Goal: Information Seeking & Learning: Learn about a topic

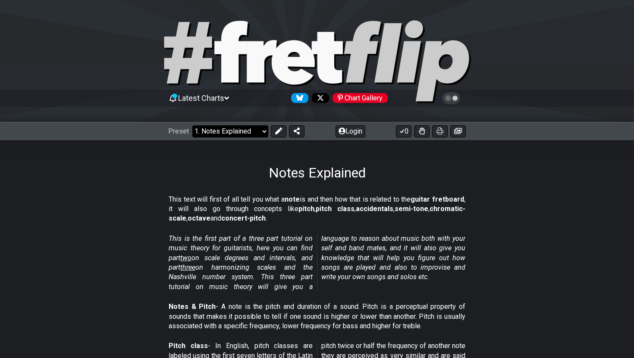
click at [255, 135] on select "Welcome to #fretflip! Initial Preset Custom Preset Minor Pentatonic Major Penta…" at bounding box center [230, 131] width 76 height 12
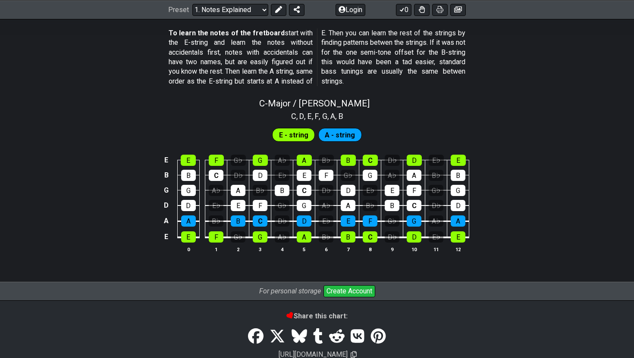
scroll to position [794, 0]
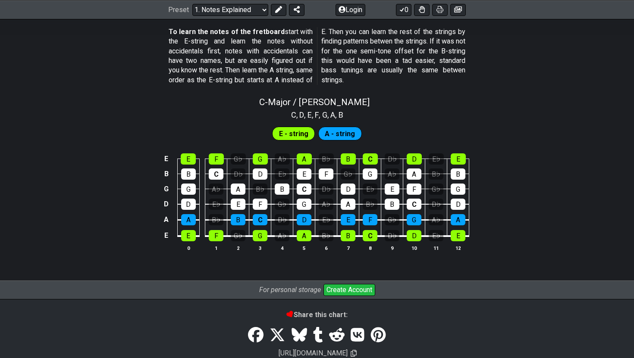
click at [297, 136] on span "E - string" at bounding box center [293, 134] width 29 height 13
click at [338, 135] on span "A - string" at bounding box center [340, 134] width 30 height 13
click at [304, 138] on span "E - string" at bounding box center [293, 134] width 29 height 13
click at [339, 132] on span "A - string" at bounding box center [340, 134] width 30 height 13
click at [300, 138] on span "E - string" at bounding box center [293, 134] width 29 height 13
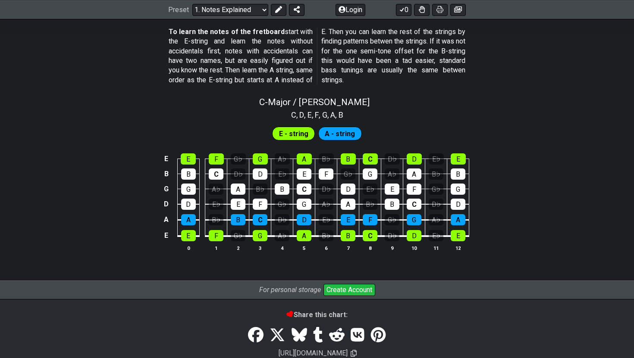
click at [332, 138] on span "A - string" at bounding box center [340, 134] width 30 height 13
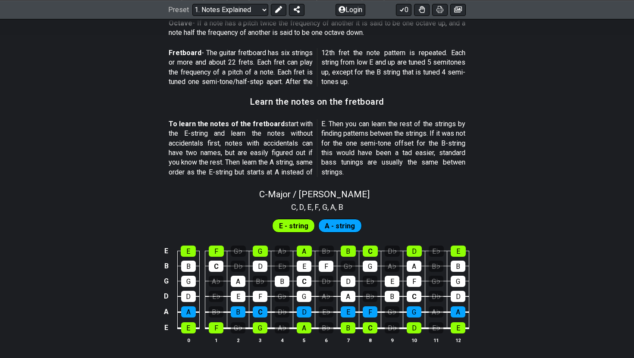
scroll to position [695, 0]
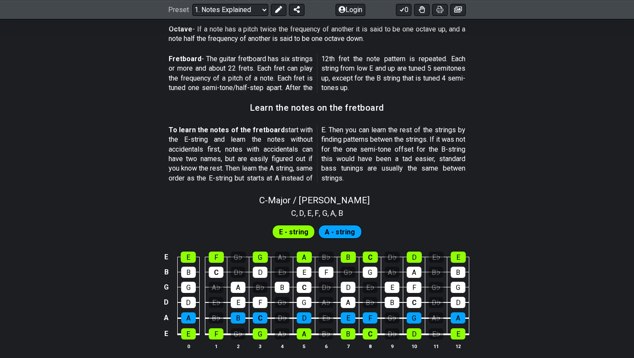
drag, startPoint x: 235, startPoint y: 169, endPoint x: 278, endPoint y: 182, distance: 45.1
click at [278, 183] on p "To learn the notes of the fretboard start with the E-string and learn the notes…" at bounding box center [317, 154] width 297 height 58
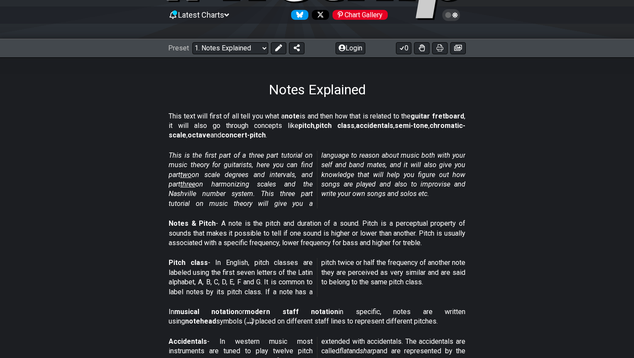
scroll to position [0, 0]
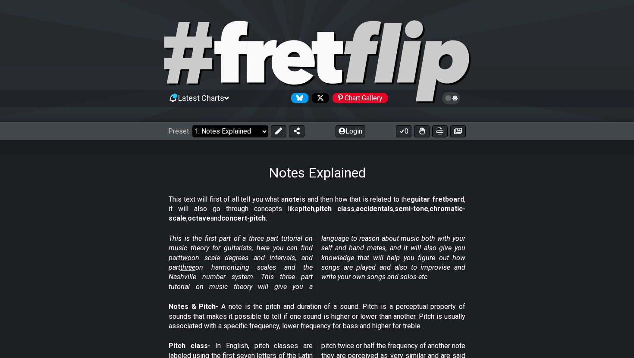
click at [255, 132] on select "Welcome to #fretflip! Initial Preset Custom Preset Minor Pentatonic Major Penta…" at bounding box center [230, 131] width 76 height 12
select select "/scale-degrees-and-intervals"
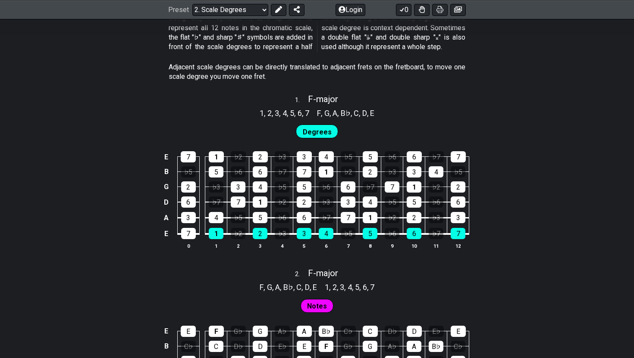
scroll to position [512, 0]
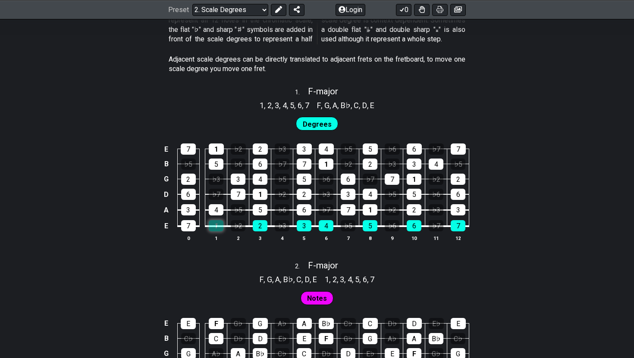
click at [216, 227] on div "1" at bounding box center [216, 225] width 15 height 11
click at [264, 224] on div "2" at bounding box center [260, 225] width 15 height 11
click at [214, 229] on div "1" at bounding box center [216, 225] width 15 height 11
click at [263, 226] on div "2" at bounding box center [260, 225] width 15 height 11
